Goal: Task Accomplishment & Management: Use online tool/utility

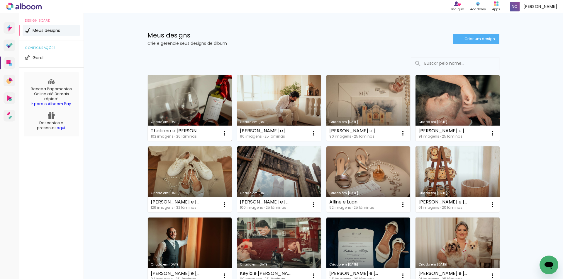
click at [175, 100] on link "Criado em [DATE]" at bounding box center [190, 108] width 84 height 66
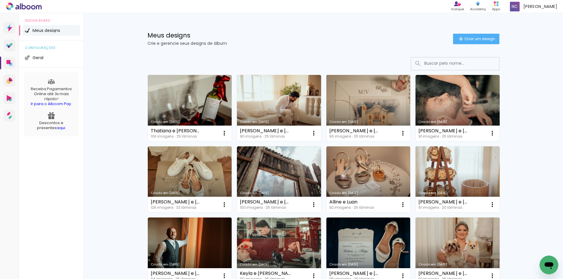
click at [356, 92] on link "Criado em [DATE]" at bounding box center [368, 108] width 84 height 66
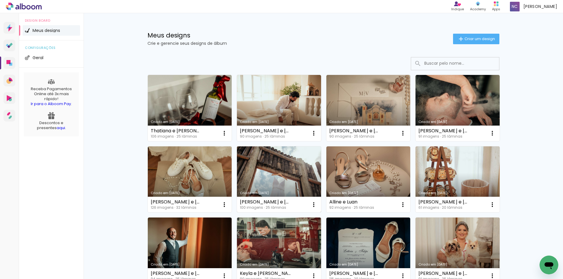
click at [285, 179] on link "Criado em [DATE]" at bounding box center [279, 180] width 84 height 66
